Goal: Information Seeking & Learning: Learn about a topic

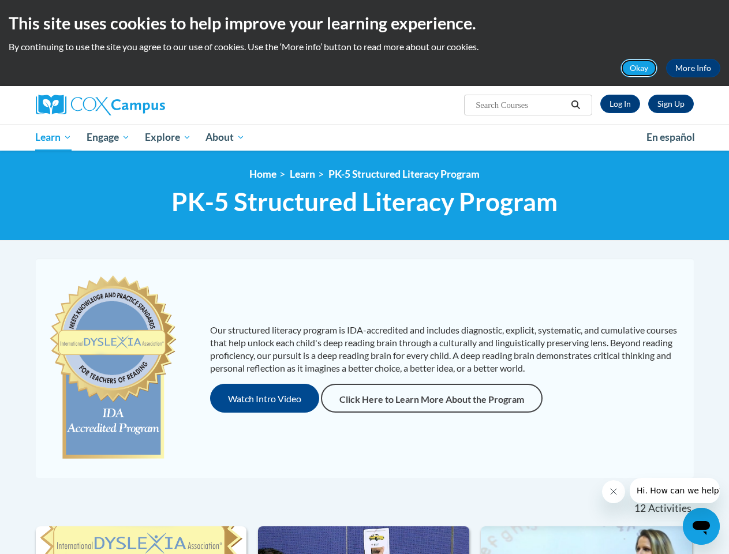
click at [640, 68] on button "Okay" at bounding box center [639, 68] width 37 height 18
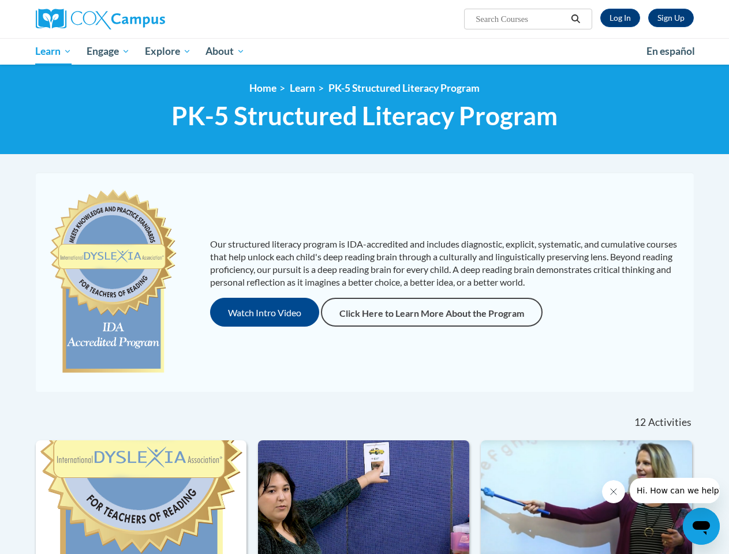
click at [576, 105] on h1 "PK-5 Structured Literacy Program PK-5 Structured Literacy Program" at bounding box center [365, 115] width 658 height 31
click at [109, 137] on div "<en>Home</en><fr>Accueil</fr><de>Zuhause</de><it>Casa</it><es>Casa</es><pt>Casa…" at bounding box center [364, 110] width 729 height 90
click at [169, 137] on div "<en>Home</en><fr>Accueil</fr><de>Zuhause</de><it>Casa</it><es>Casa</es><pt>Casa…" at bounding box center [364, 110] width 729 height 90
click at [265, 398] on div "Our structured literacy program is IDA-accredited and includes diagnostic, expl…" at bounding box center [365, 288] width 676 height 231
click at [613, 492] on icon "Close message from company" at bounding box center [613, 492] width 6 height 6
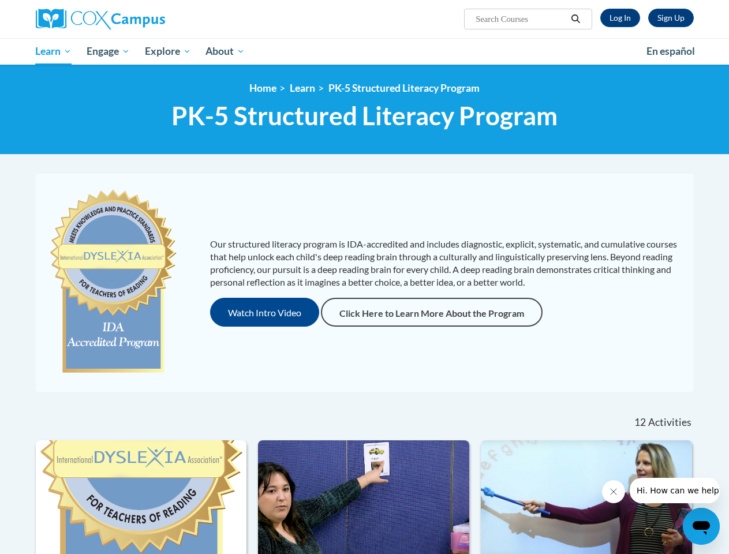
click at [674, 491] on span "Hi. How can we help?" at bounding box center [679, 490] width 87 height 9
click at [702, 527] on icon "Open messaging window" at bounding box center [701, 528] width 17 height 14
